Goal: Information Seeking & Learning: Learn about a topic

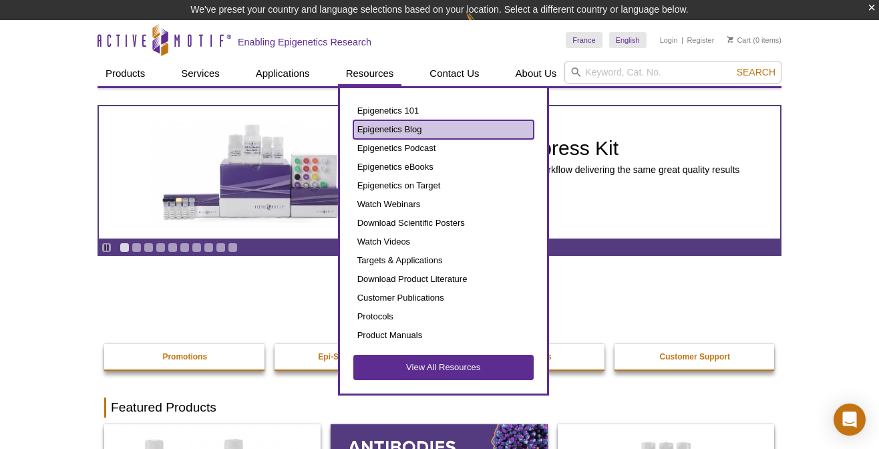
click at [387, 125] on link "Epigenetics Blog" at bounding box center [443, 129] width 180 height 19
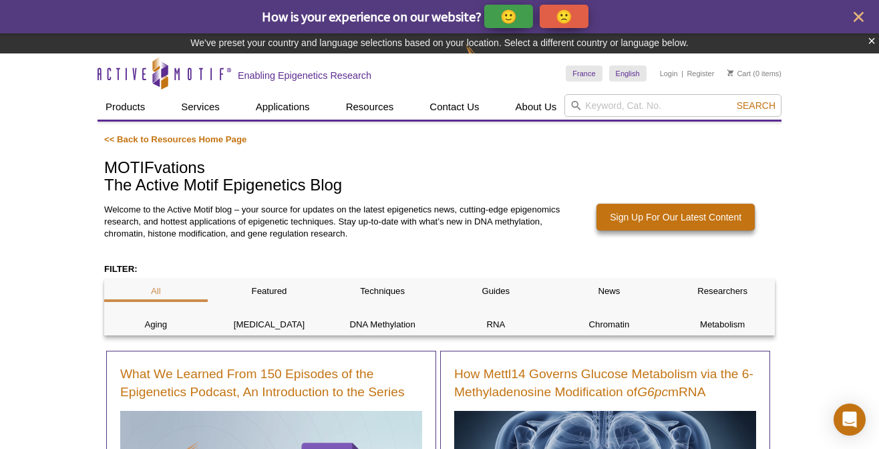
click at [375, 259] on div "Welcome to the Active Motif blog – your source for updates on the latest epigen…" at bounding box center [439, 233] width 671 height 59
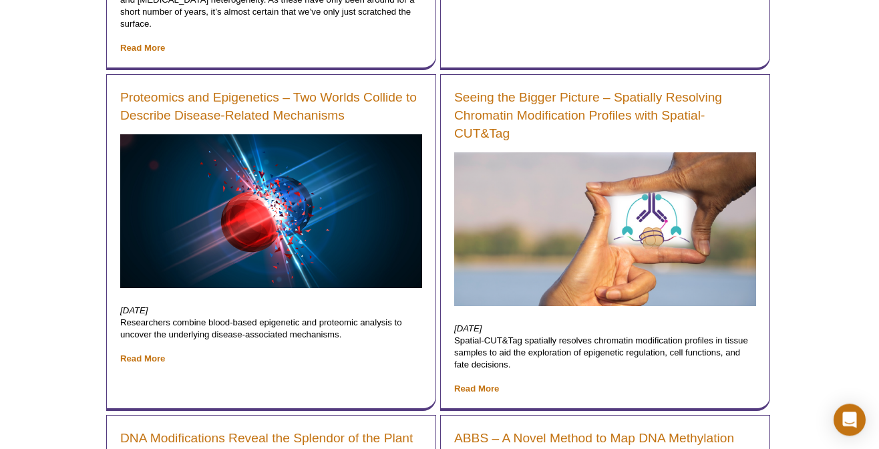
scroll to position [13978, 0]
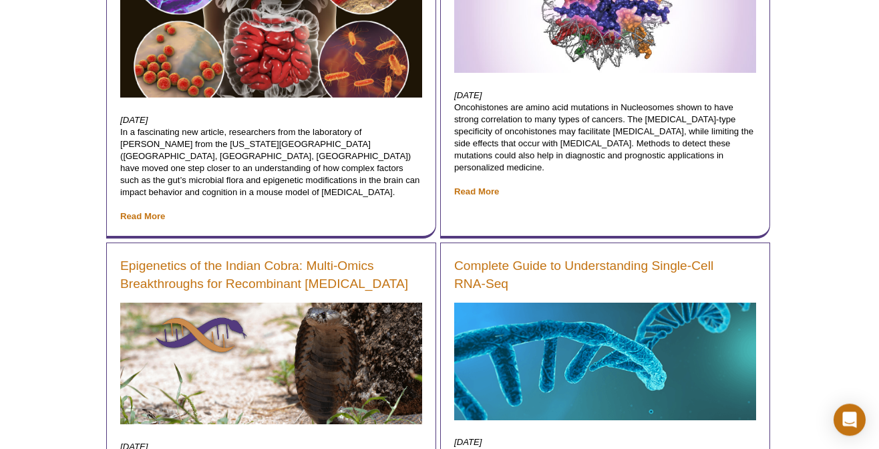
scroll to position [16924, 0]
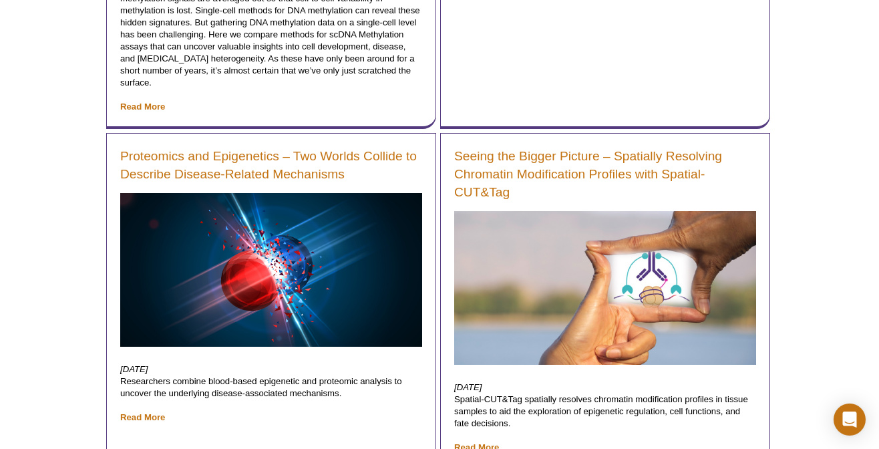
scroll to position [13868, 0]
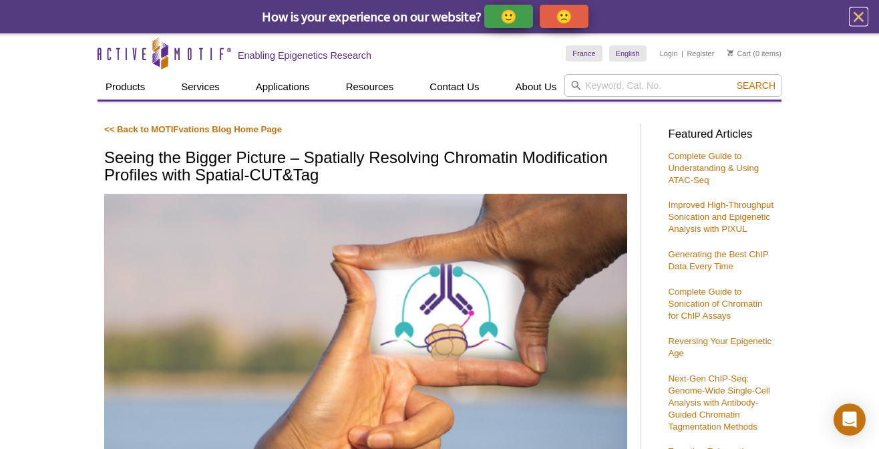
click at [856, 13] on icon "close" at bounding box center [859, 17] width 10 height 10
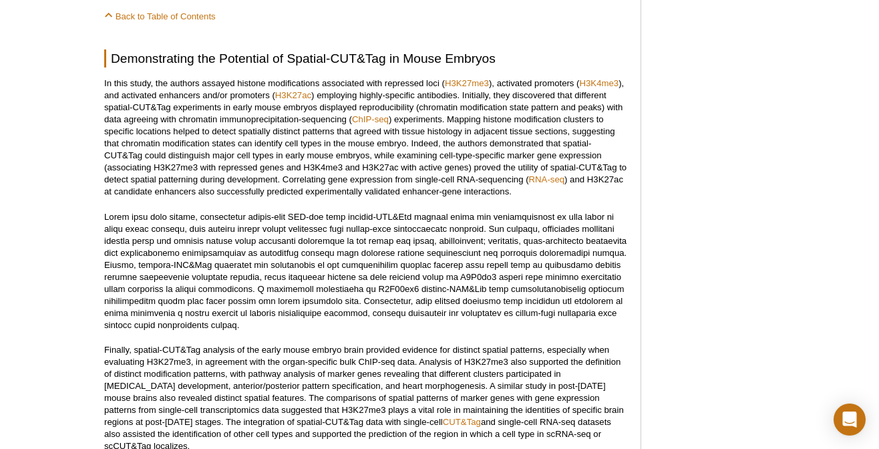
scroll to position [1277, 0]
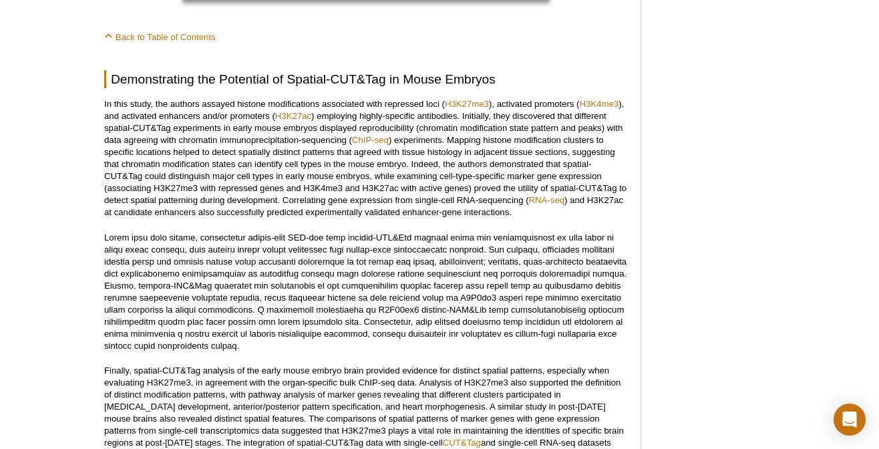
click at [57, 222] on div "Active Motif Logo Enabling Epigenetics Research 0 Search Skip to content Active…" at bounding box center [439, 138] width 879 height 2831
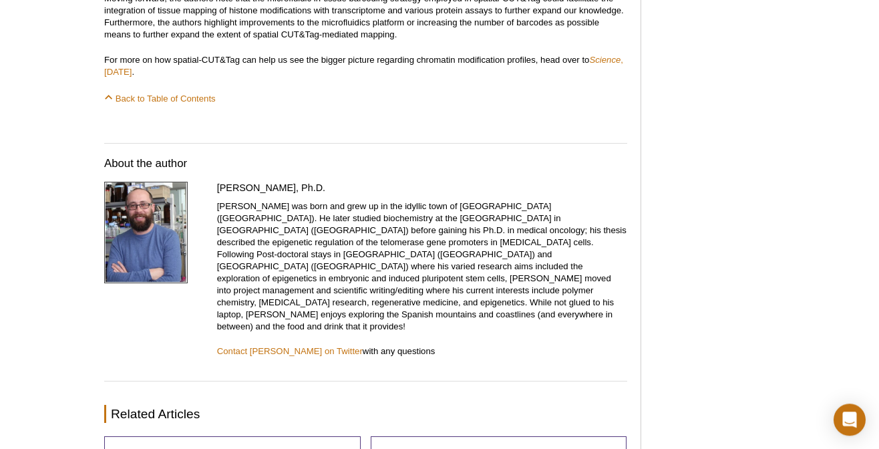
scroll to position [1961, 0]
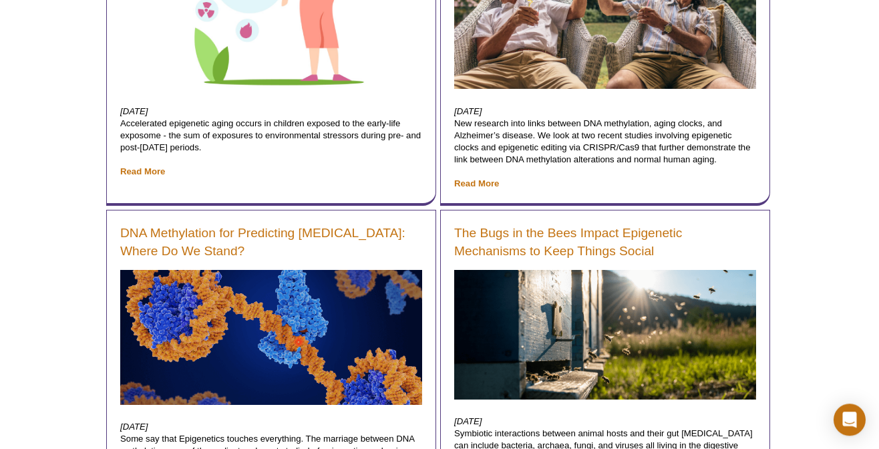
scroll to position [12715, 0]
